Goal: Transaction & Acquisition: Purchase product/service

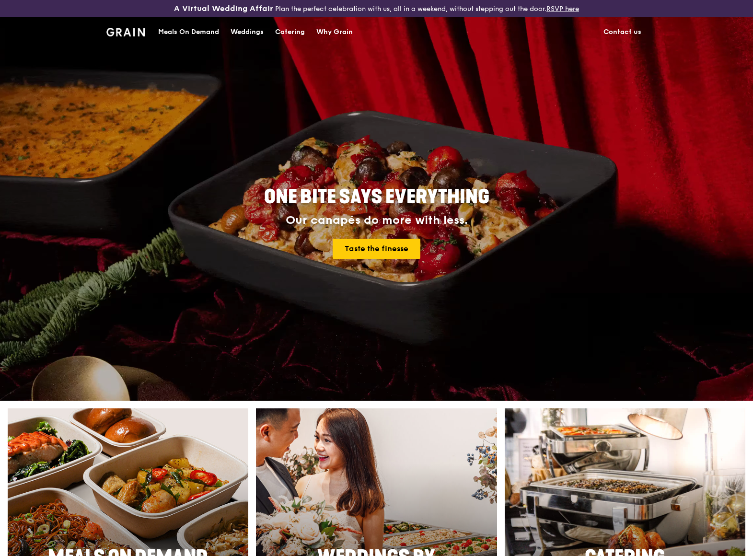
click at [198, 32] on div "Meals On Demand" at bounding box center [188, 32] width 61 height 29
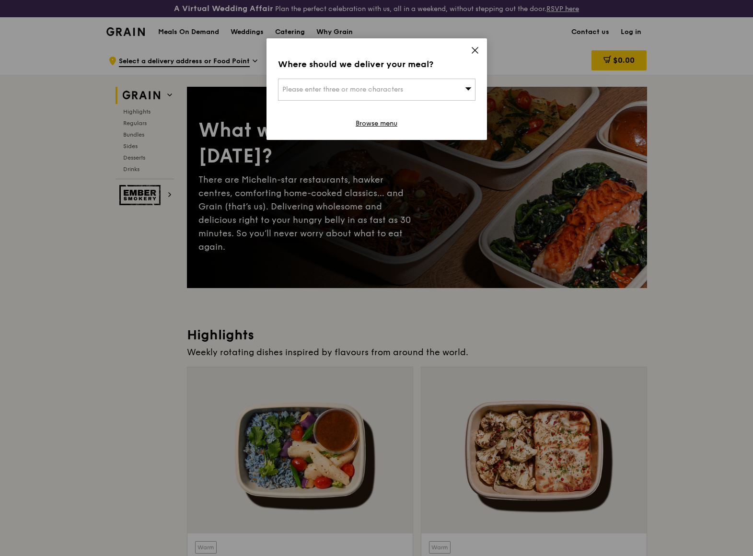
click at [345, 90] on span "Please enter three or more characters" at bounding box center [342, 89] width 121 height 8
click at [311, 87] on input "search" at bounding box center [377, 89] width 197 height 21
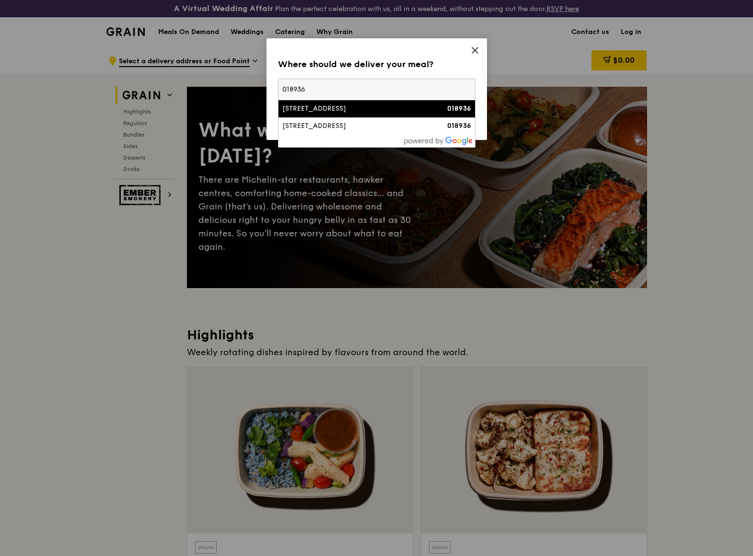
type input "018936"
click at [375, 107] on div "[STREET_ADDRESS]" at bounding box center [353, 109] width 142 height 10
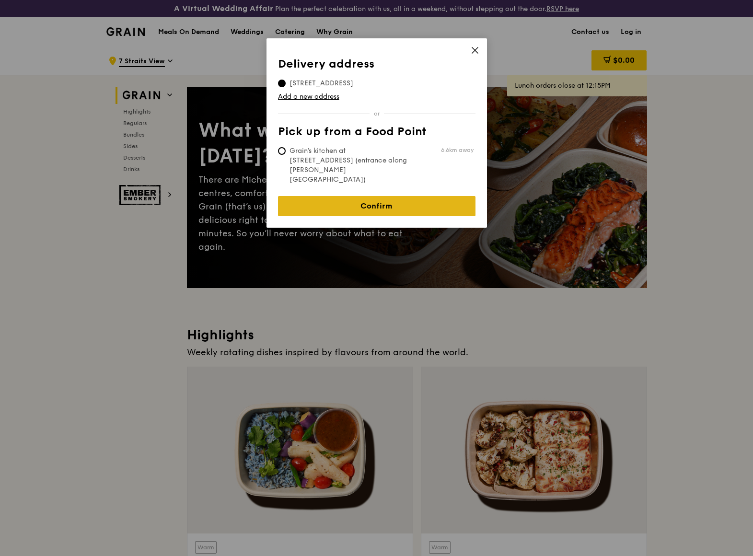
click at [376, 196] on link "Confirm" at bounding box center [377, 206] width 198 height 20
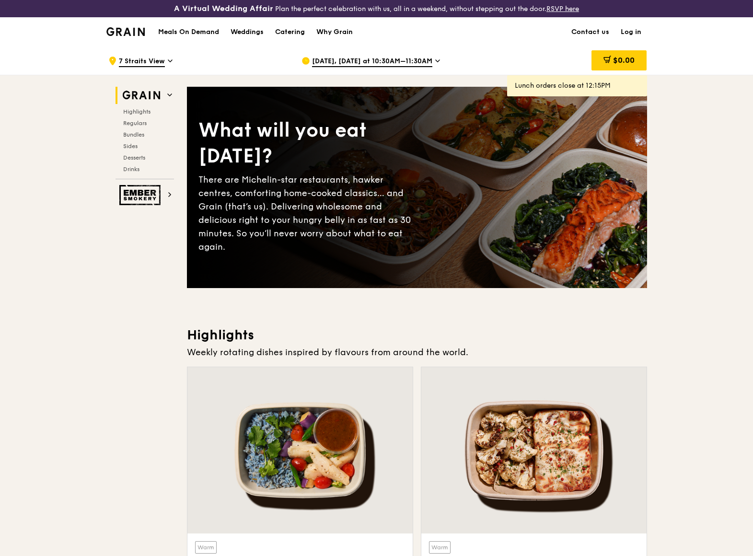
click at [436, 60] on icon at bounding box center [438, 61] width 5 height 9
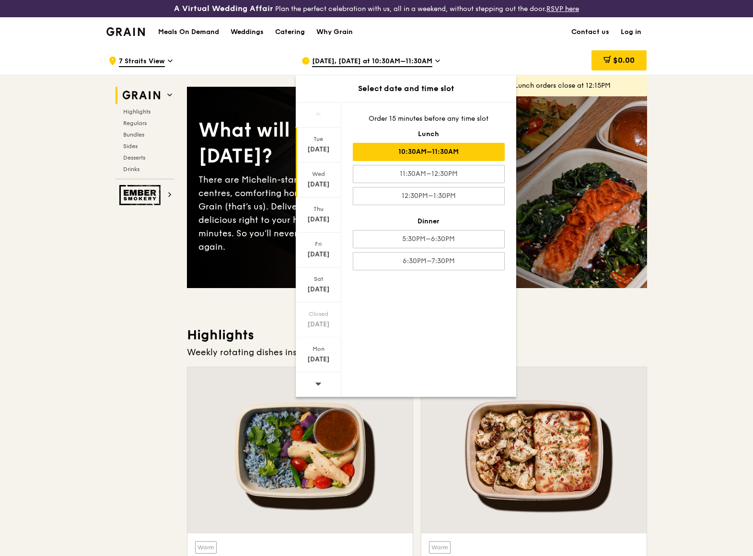
click at [319, 182] on div "[DATE]" at bounding box center [318, 185] width 43 height 10
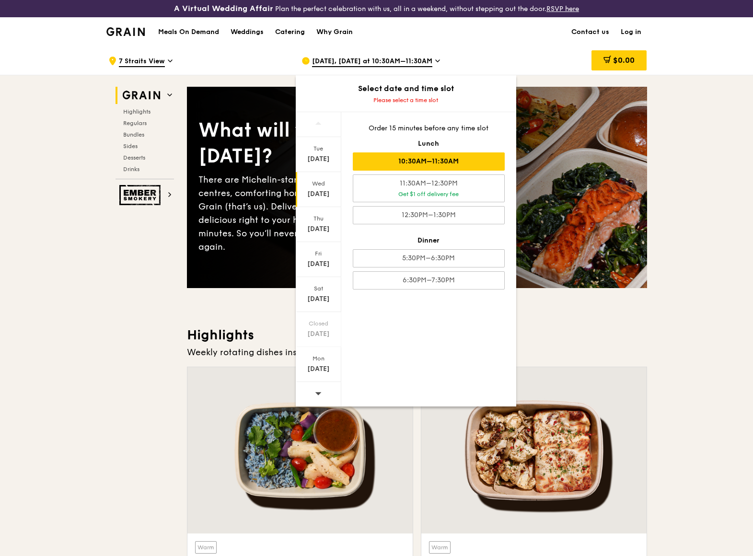
click at [417, 159] on div "10:30AM–11:30AM" at bounding box center [429, 162] width 152 height 18
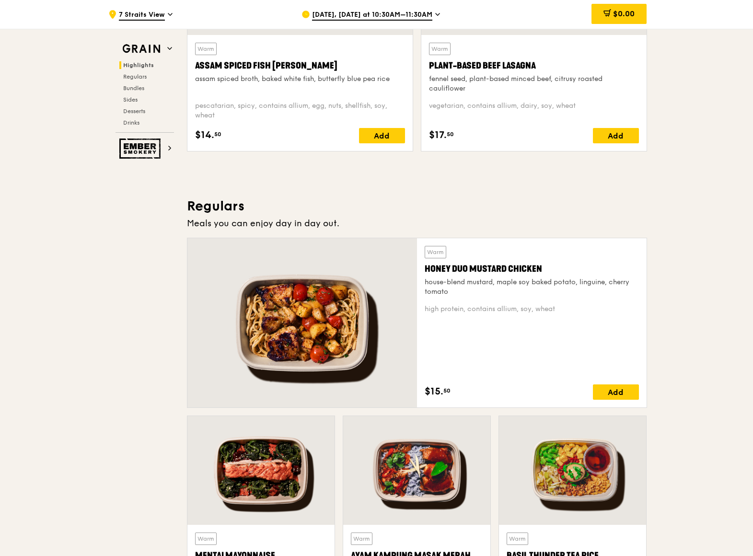
scroll to position [671, 0]
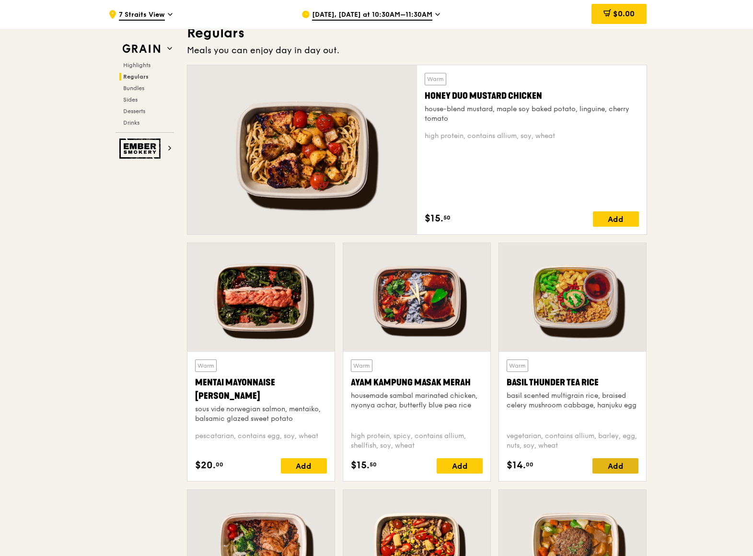
click at [615, 470] on div "Add" at bounding box center [616, 466] width 46 height 15
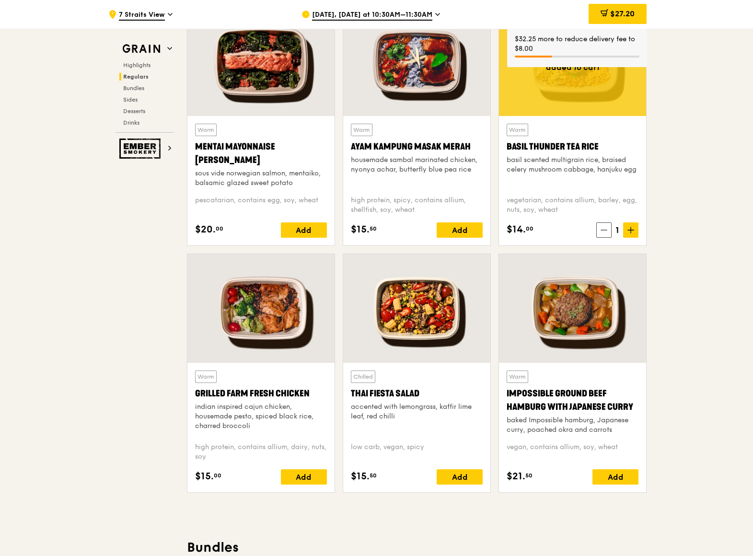
scroll to position [911, 0]
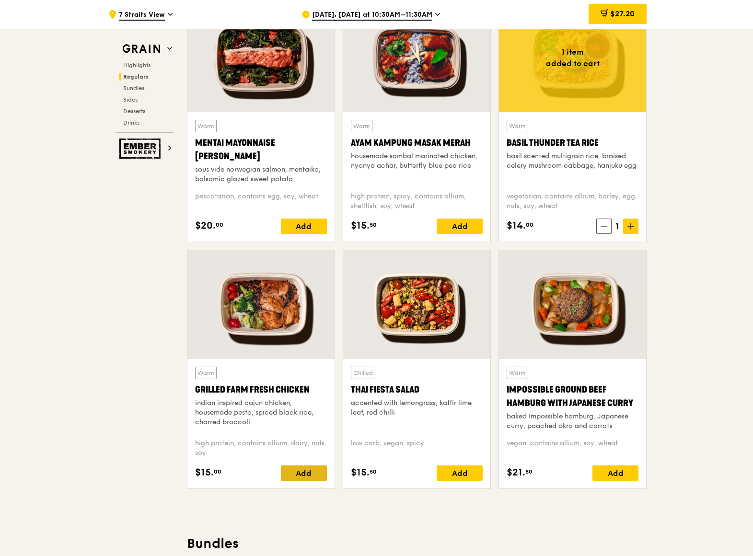
click at [305, 470] on div "Add" at bounding box center [304, 473] width 46 height 15
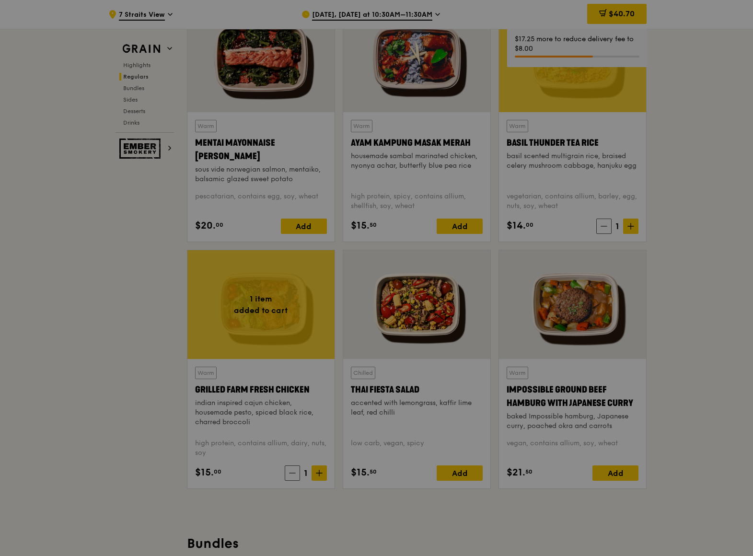
click at [321, 476] on div at bounding box center [376, 278] width 753 height 556
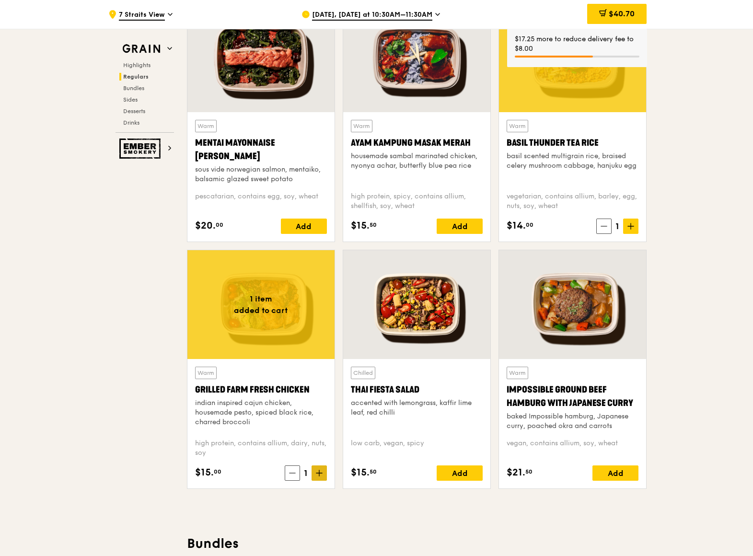
click at [320, 472] on icon at bounding box center [319, 473] width 7 height 7
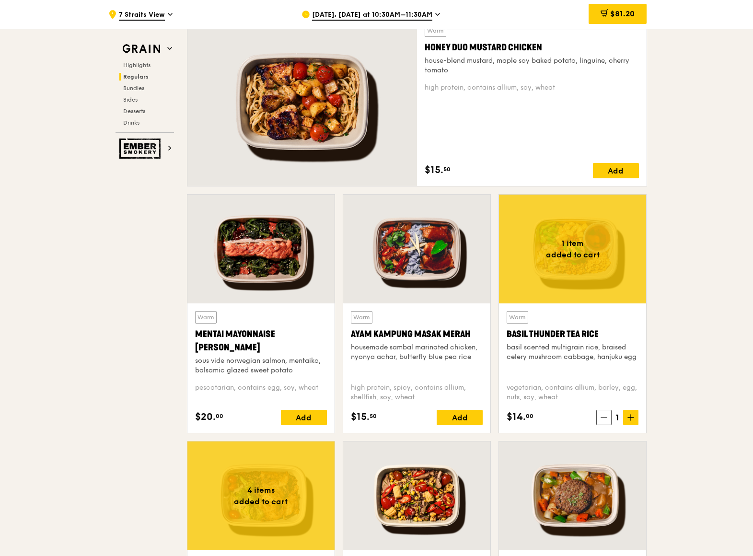
scroll to position [719, 0]
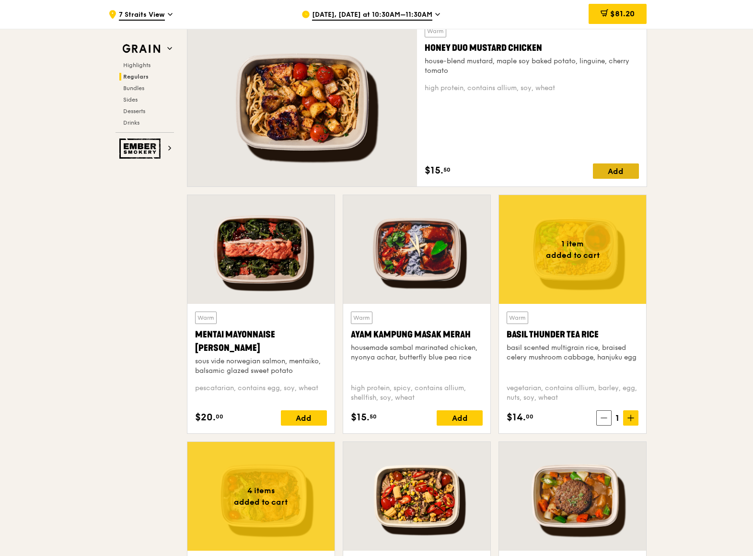
click at [611, 171] on div "Add" at bounding box center [616, 171] width 46 height 15
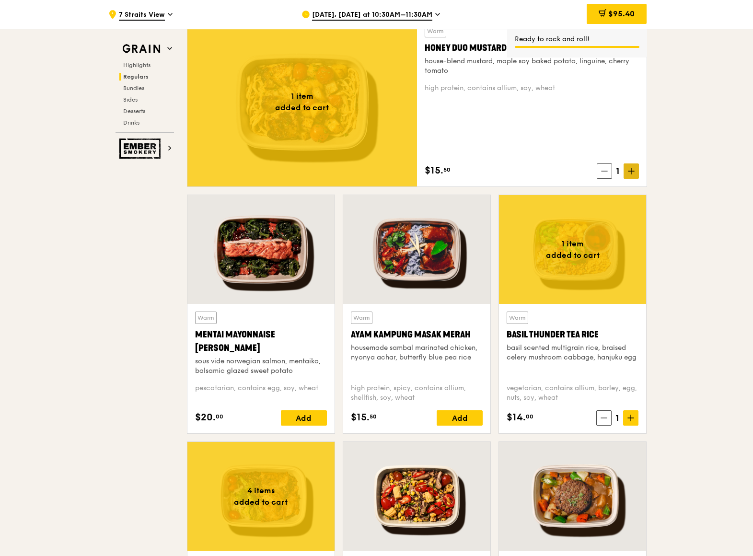
click at [633, 170] on icon at bounding box center [631, 171] width 7 height 7
click at [303, 419] on div "Add" at bounding box center [304, 418] width 46 height 15
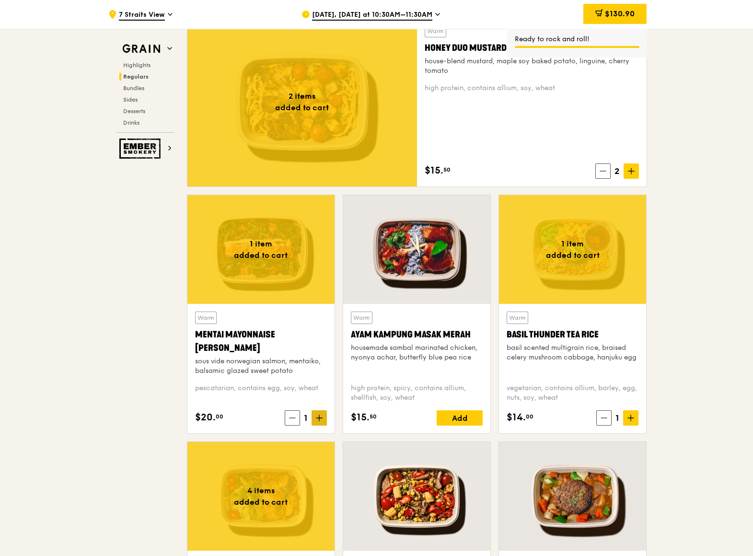
click at [316, 419] on icon at bounding box center [319, 418] width 7 height 7
click at [317, 418] on icon at bounding box center [320, 418] width 6 height 0
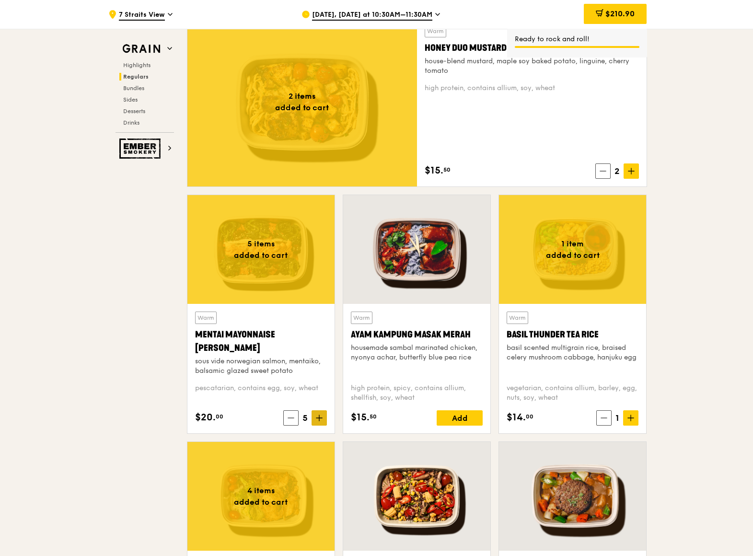
click at [317, 418] on icon at bounding box center [320, 418] width 6 height 0
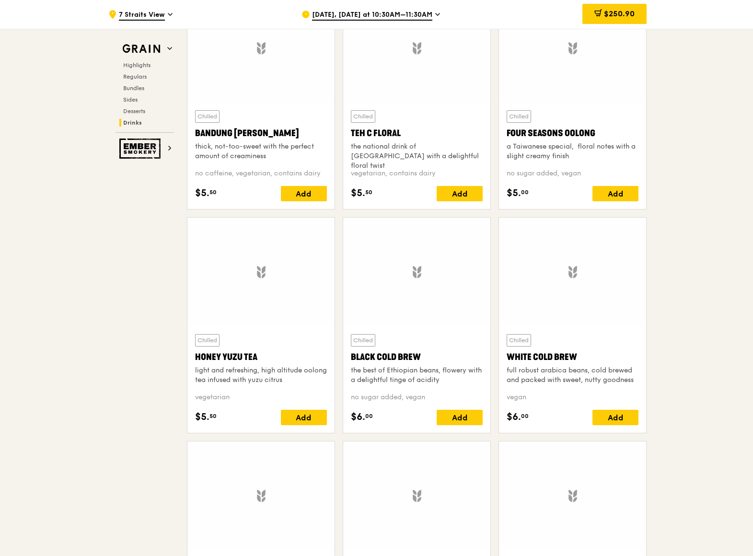
scroll to position [3453, 0]
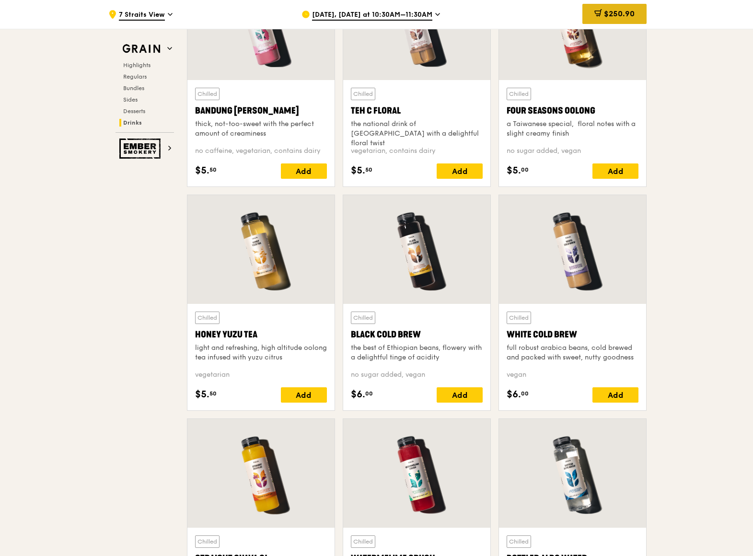
click at [604, 9] on span "$250.90" at bounding box center [619, 13] width 31 height 9
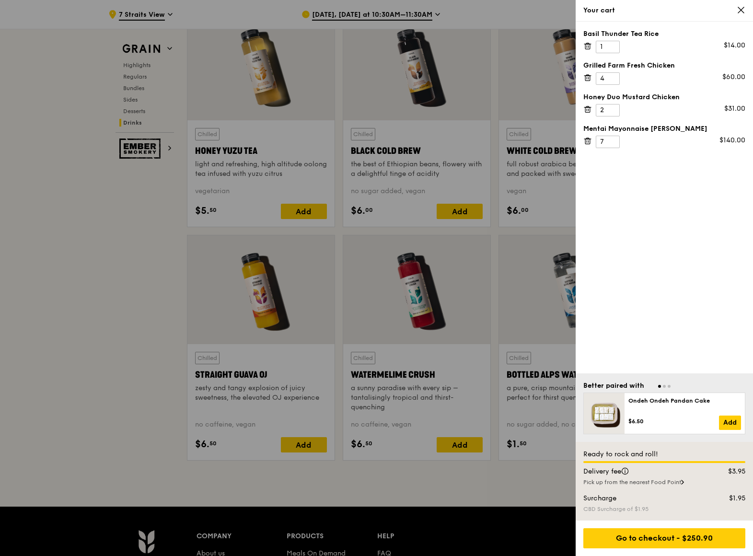
scroll to position [3645, 0]
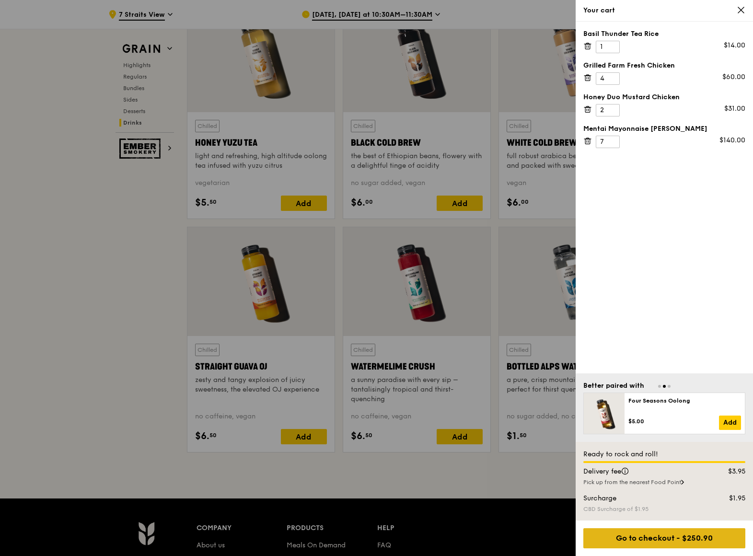
click at [667, 540] on div "Go to checkout - $250.90" at bounding box center [665, 539] width 162 height 20
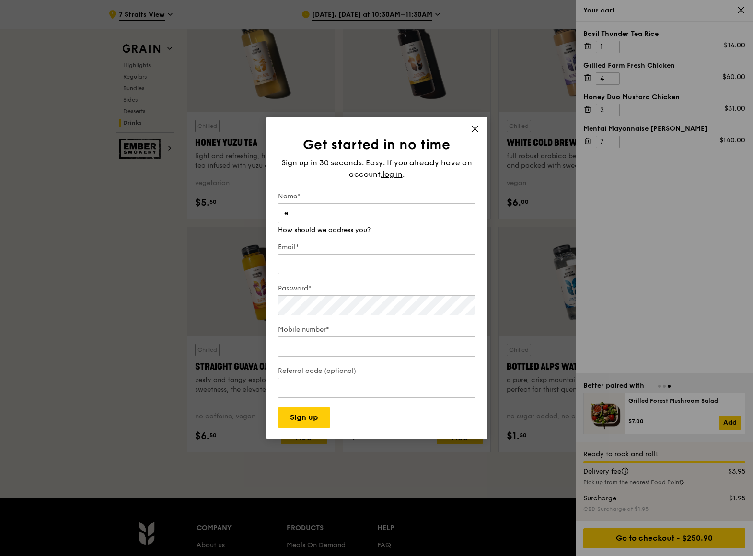
drag, startPoint x: 330, startPoint y: 216, endPoint x: 265, endPoint y: 211, distance: 65.4
click at [265, 211] on div "Get started in no time Sign up in 30 seconds. Easy. If you already have an acco…" at bounding box center [376, 278] width 753 height 556
type input "[PERSON_NAME]"
click at [369, 265] on div "Email*" at bounding box center [377, 260] width 198 height 34
type input "[PERSON_NAME][EMAIL_ADDRESS][DOMAIN_NAME]"
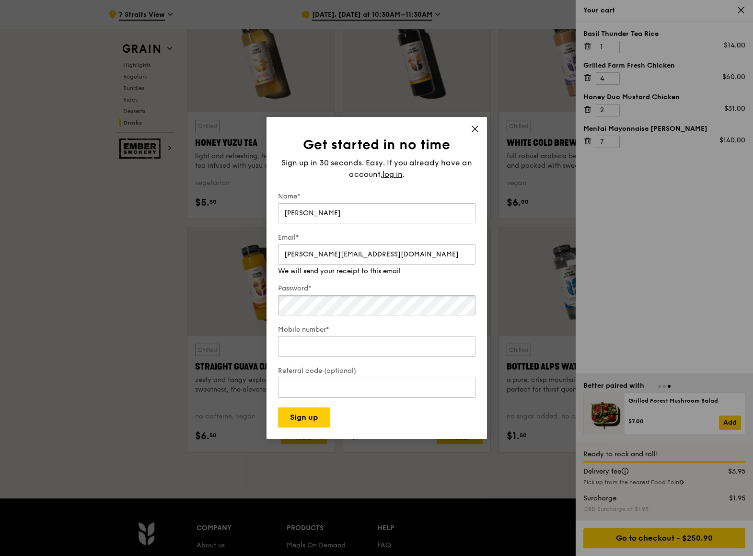
click at [375, 306] on div "Password*" at bounding box center [377, 301] width 198 height 34
click at [371, 347] on input "Mobile number*" at bounding box center [377, 337] width 198 height 20
type input "91710285"
click at [315, 419] on button "Sign up" at bounding box center [304, 418] width 52 height 20
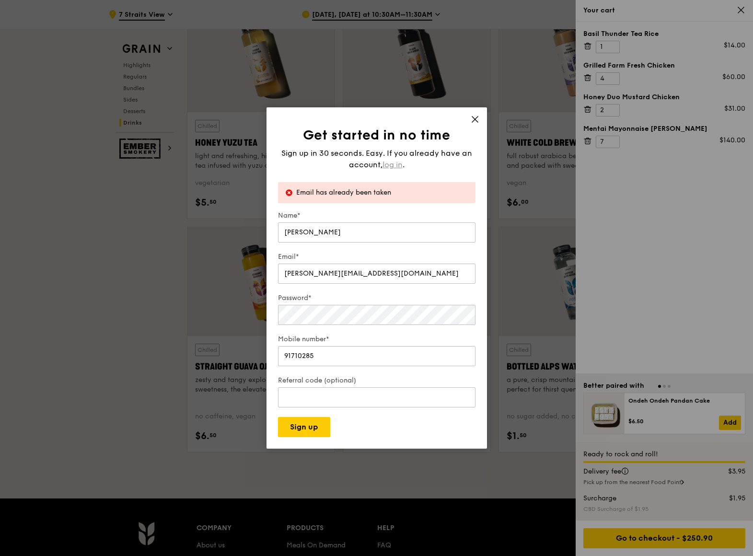
click at [395, 168] on span "log in" at bounding box center [393, 165] width 20 height 12
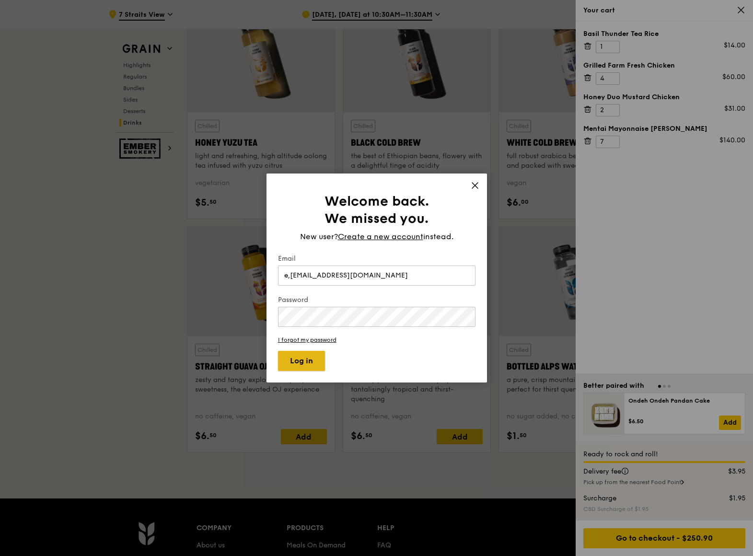
click at [294, 357] on button "Log in" at bounding box center [301, 361] width 47 height 20
drag, startPoint x: 361, startPoint y: 275, endPoint x: 275, endPoint y: 271, distance: 86.0
click at [275, 271] on div "Welcome back. We missed you. New user? Create a new account instead. Email e,[E…" at bounding box center [377, 278] width 221 height 209
type input "[PERSON_NAME][EMAIL_ADDRESS][DOMAIN_NAME]"
click at [304, 362] on button "Log in" at bounding box center [301, 361] width 47 height 20
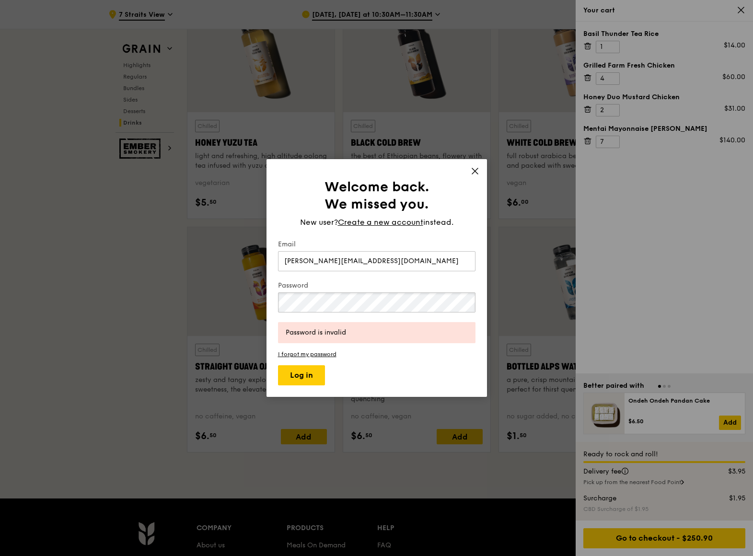
click at [244, 297] on div "Welcome back. We missed you. New user? Create a new account instead. Email [PER…" at bounding box center [376, 278] width 753 height 556
click at [300, 375] on button "Log in" at bounding box center [301, 375] width 47 height 20
click at [302, 348] on form "Email [PERSON_NAME][EMAIL_ADDRESS][DOMAIN_NAME] Password Password is invalid I …" at bounding box center [377, 313] width 198 height 146
click at [301, 353] on link "I forgot my password" at bounding box center [377, 354] width 198 height 7
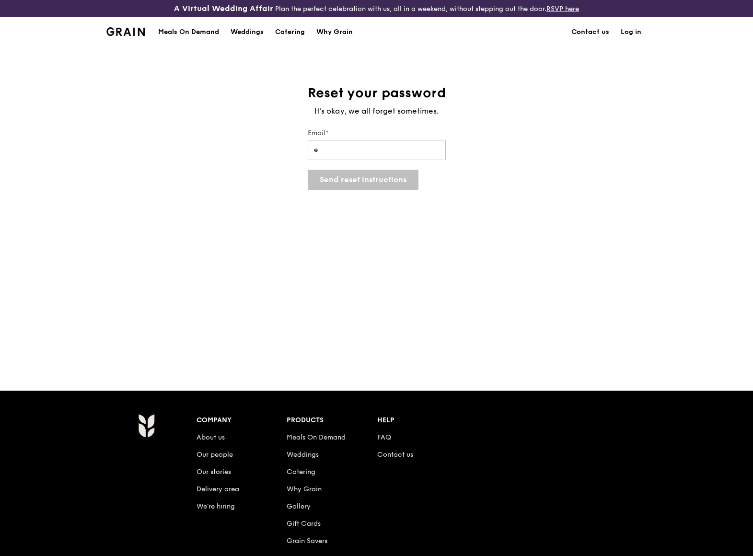
type input "[PERSON_NAME][EMAIL_ADDRESS][DOMAIN_NAME]"
click at [364, 180] on button "Send reset instructions" at bounding box center [363, 180] width 111 height 20
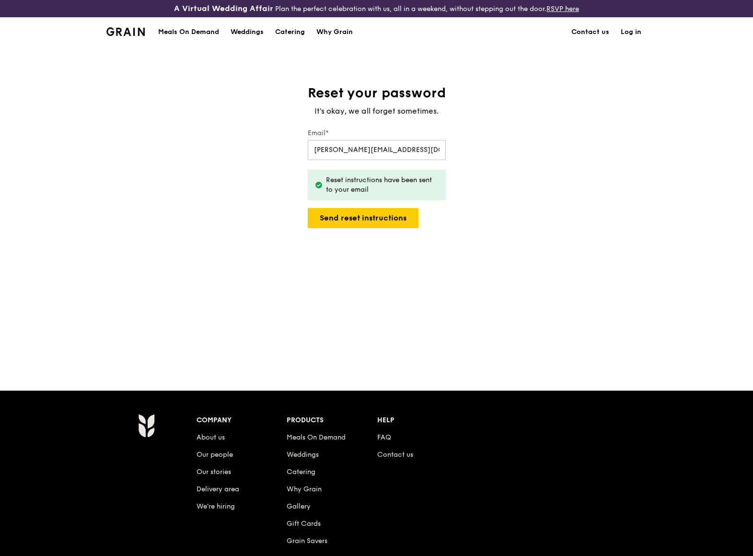
click at [436, 256] on div "Reset your password It's okay, we all forget sometimes. Email* [PERSON_NAME][EM…" at bounding box center [376, 218] width 753 height 268
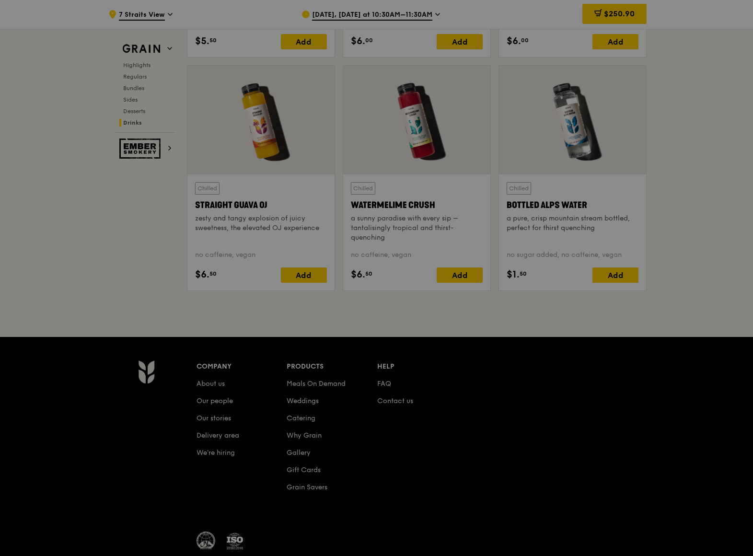
scroll to position [3849, 0]
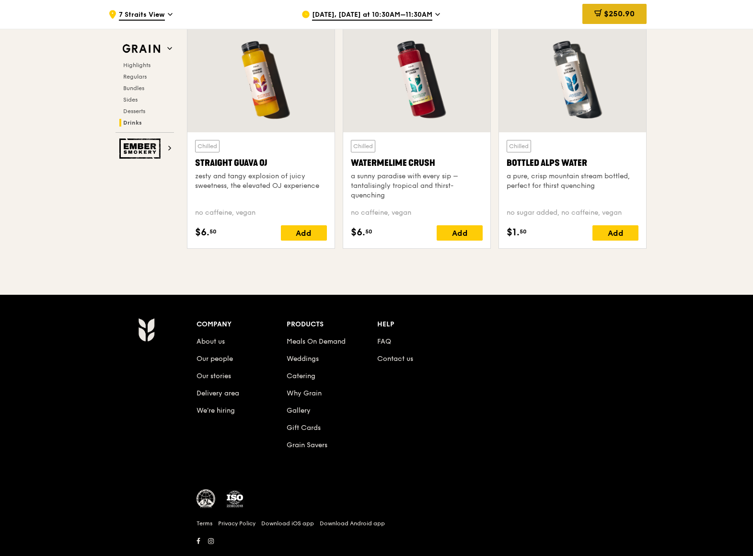
click at [612, 16] on span "$250.90" at bounding box center [619, 13] width 31 height 9
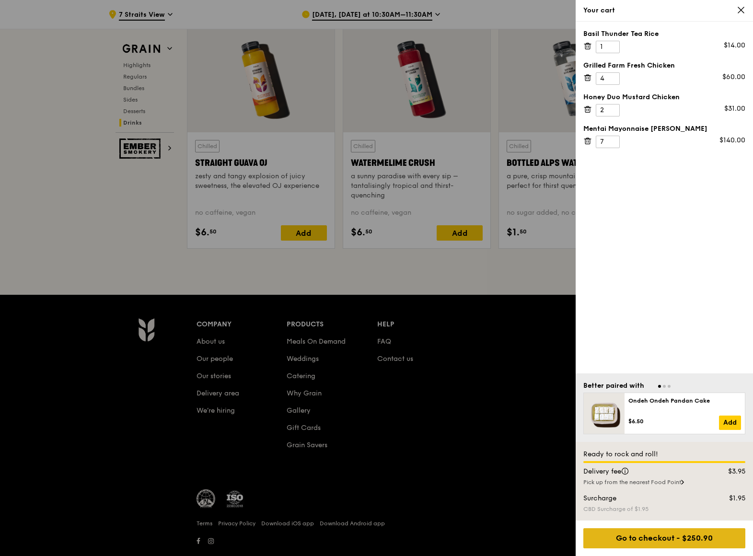
click at [650, 541] on div "Go to checkout - $250.90" at bounding box center [665, 539] width 162 height 20
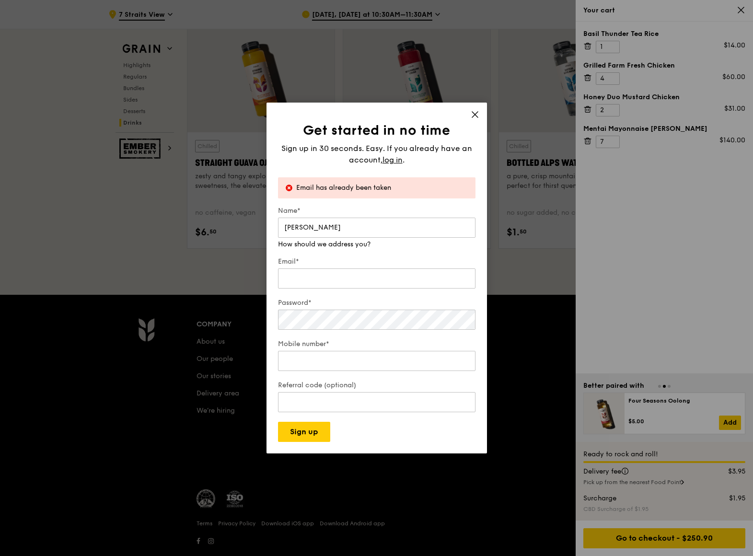
type input "[PERSON_NAME]"
type input "[EMAIL_ADDRESS][DOMAIN_NAME]"
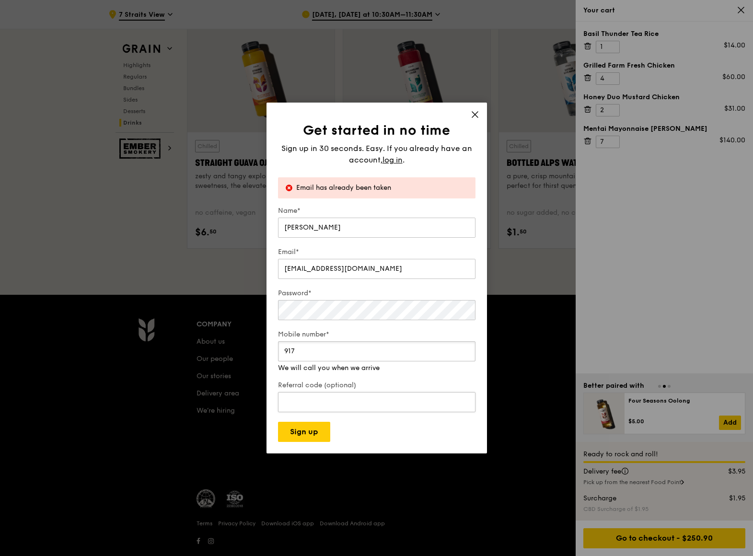
type input "91710285"
click at [316, 434] on button "Sign up" at bounding box center [304, 432] width 52 height 20
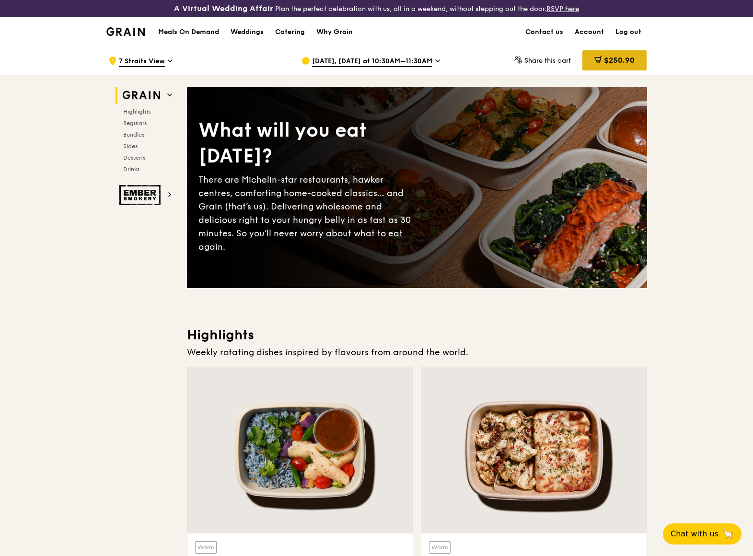
click at [620, 61] on span "$250.90" at bounding box center [619, 60] width 31 height 9
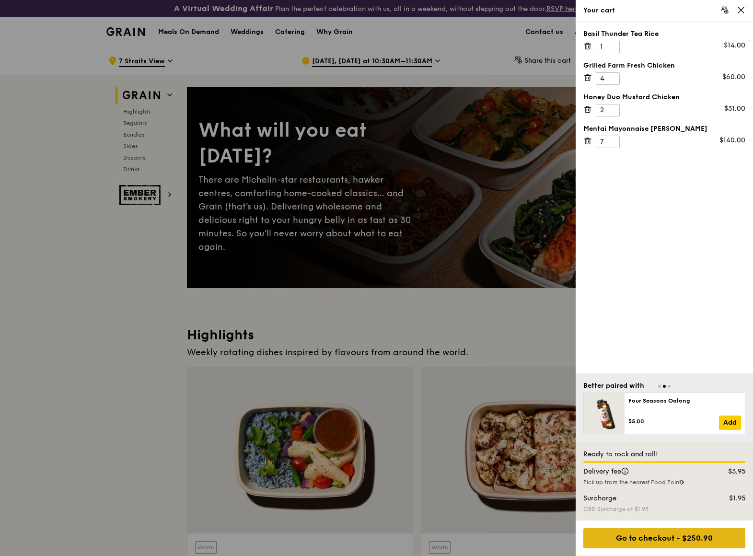
click at [713, 540] on div "Go to checkout - $250.90" at bounding box center [665, 539] width 162 height 20
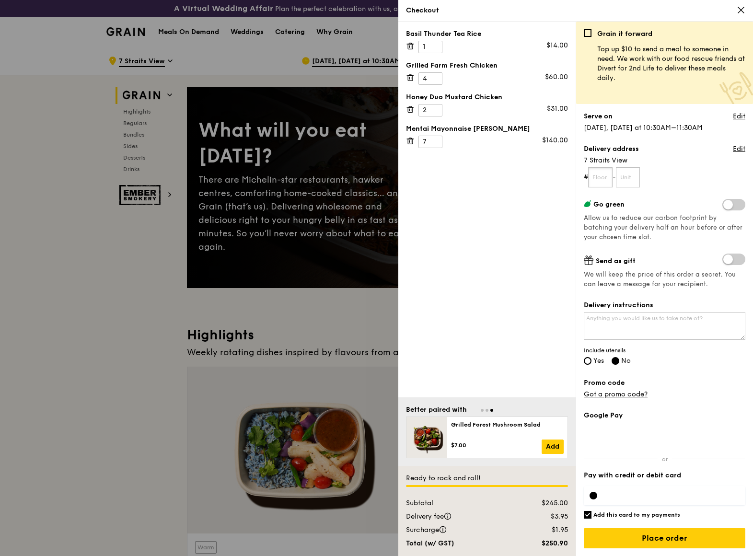
click at [600, 174] on input "text" at bounding box center [601, 177] width 24 height 20
type input "08"
click at [640, 181] on input "text" at bounding box center [628, 177] width 24 height 20
type input "05"
click at [726, 209] on span at bounding box center [734, 205] width 23 height 12
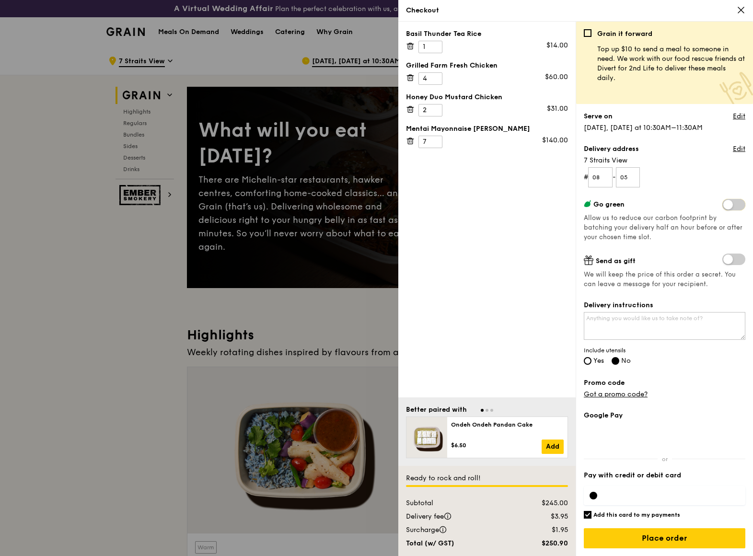
click at [725, 206] on input "checkbox" at bounding box center [725, 206] width 0 height 0
click at [635, 320] on textarea "Delivery instructions" at bounding box center [665, 326] width 162 height 28
type textarea "please label the lunch boxes"
click at [698, 362] on div "Delivery instructions please label the lunch boxes Include utensils Yes No" at bounding box center [665, 334] width 162 height 66
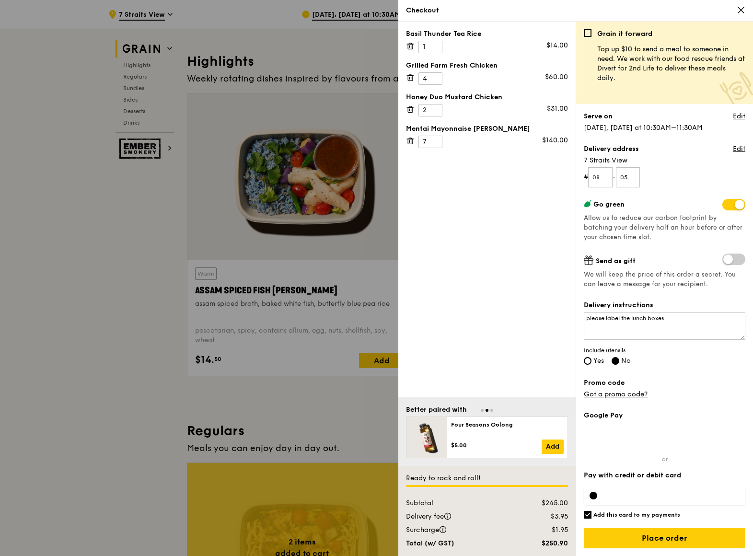
scroll to position [288, 0]
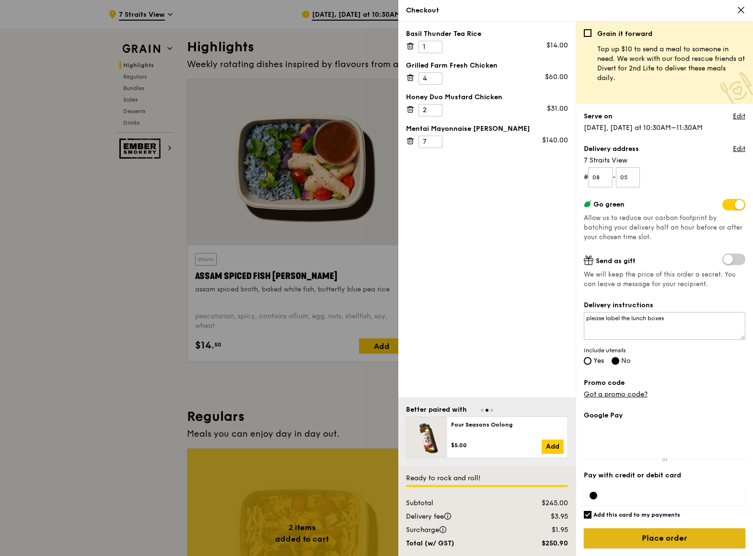
click at [663, 537] on input "Place order" at bounding box center [665, 539] width 162 height 20
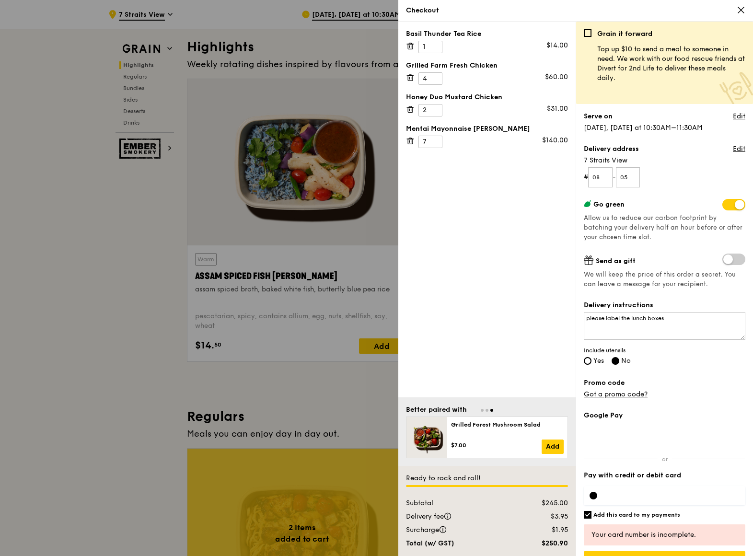
click at [592, 497] on div at bounding box center [594, 496] width 8 height 8
click at [634, 489] on div at bounding box center [665, 495] width 162 height 19
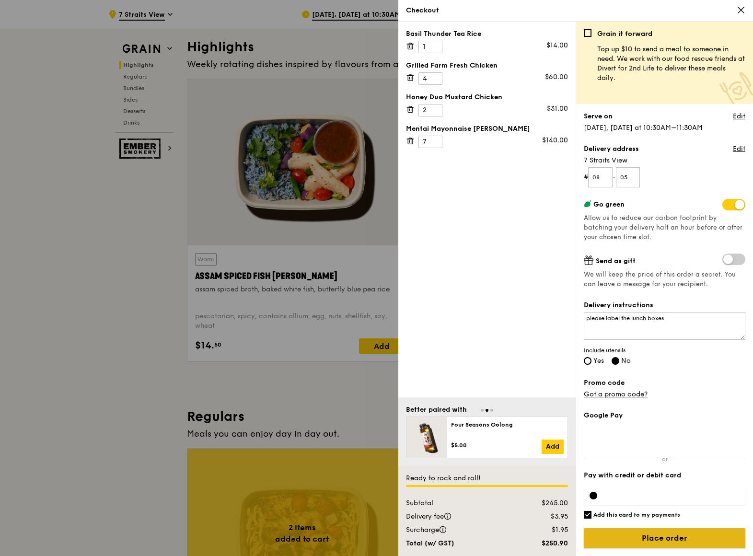
click at [671, 542] on input "Place order" at bounding box center [665, 539] width 162 height 20
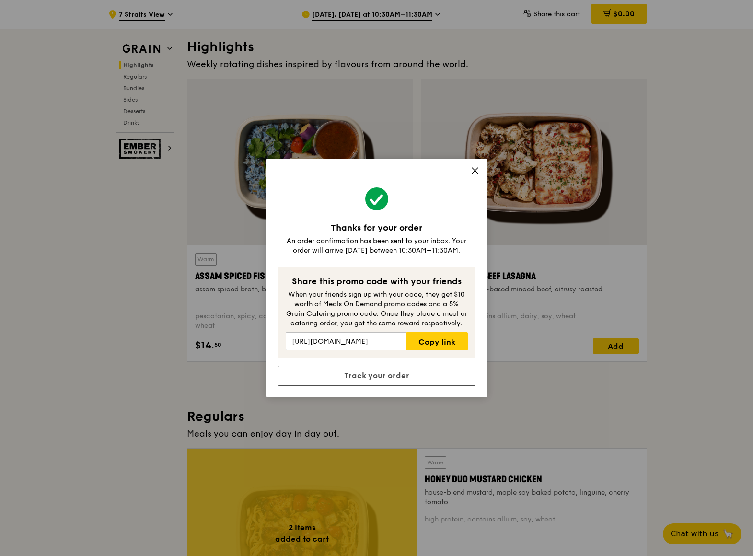
click at [475, 171] on icon at bounding box center [475, 171] width 6 height 6
